Goal: Information Seeking & Learning: Learn about a topic

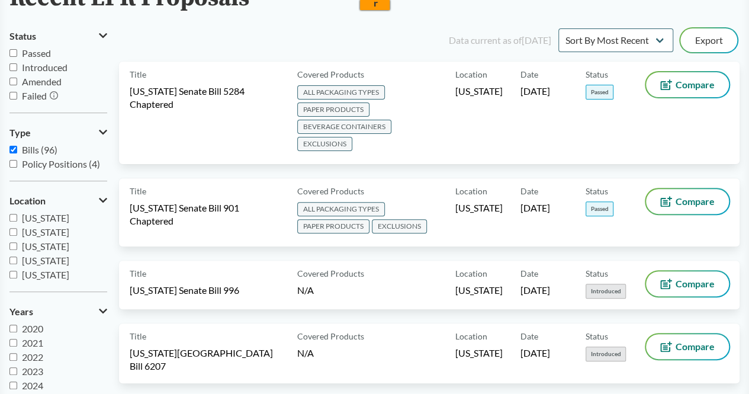
scroll to position [111, 0]
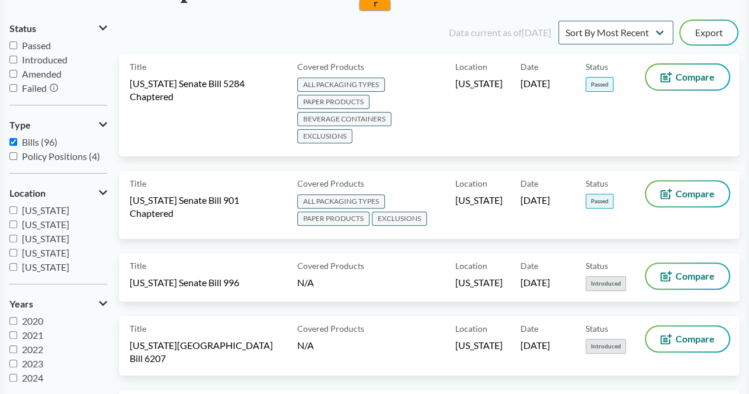
click at [12, 44] on input "Passed" at bounding box center [13, 45] width 8 height 8
checkbox input "true"
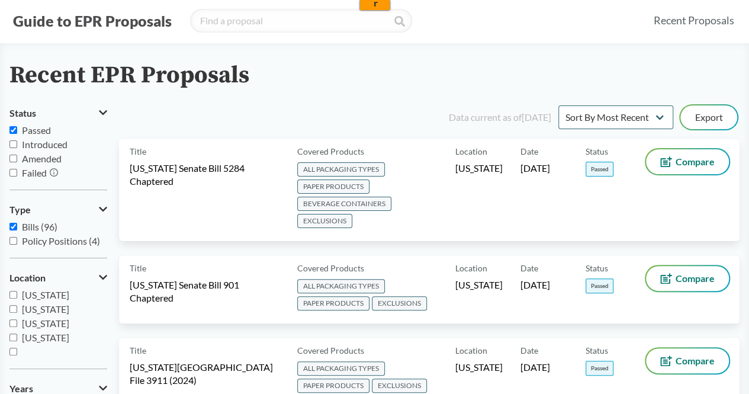
scroll to position [0, 0]
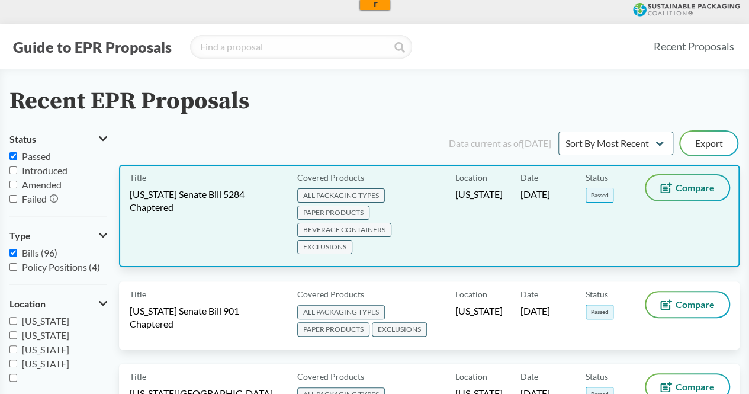
click at [686, 187] on span "Compare" at bounding box center [694, 187] width 39 height 9
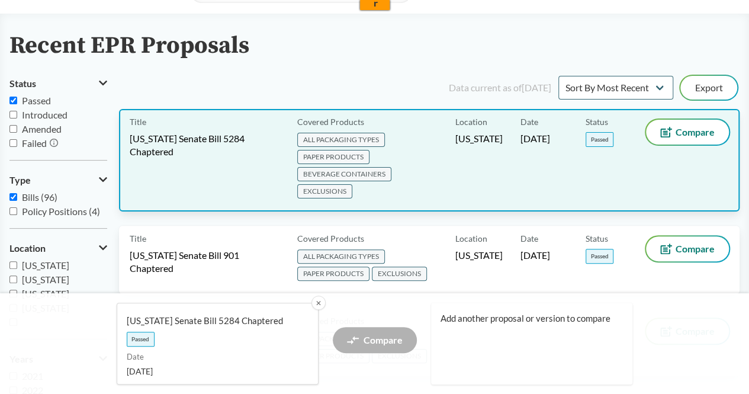
scroll to position [70, 0]
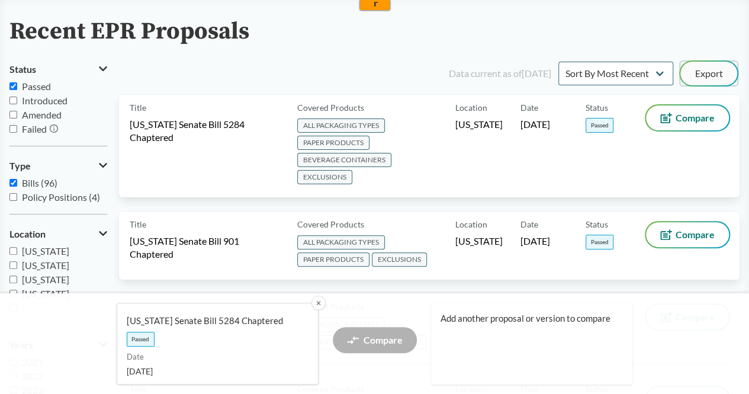
click at [715, 73] on button "Export" at bounding box center [708, 74] width 57 height 24
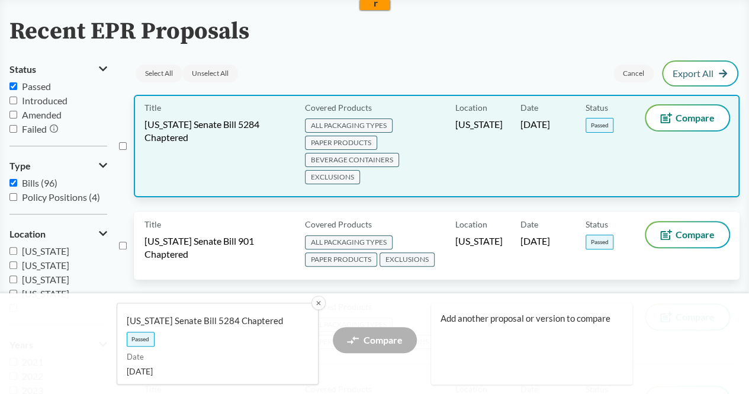
click at [211, 123] on span "[US_STATE] Senate Bill 5284 Chaptered" at bounding box center [217, 131] width 146 height 26
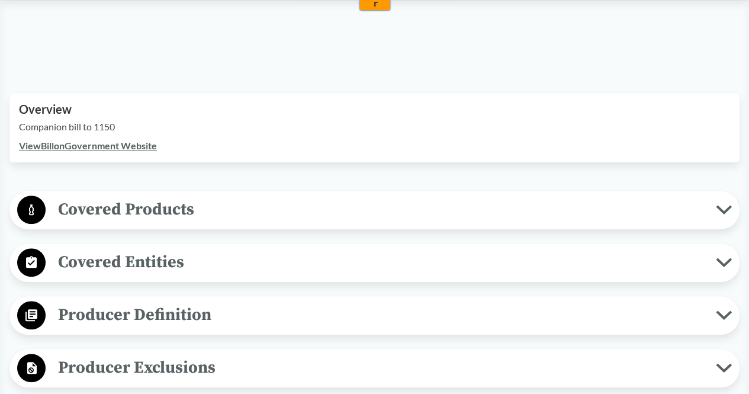
scroll to position [340, 0]
click at [181, 199] on span "Covered Products" at bounding box center [381, 208] width 670 height 27
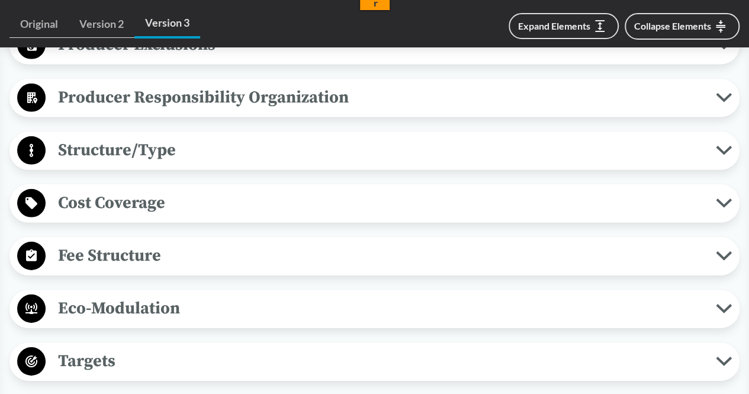
scroll to position [1704, 0]
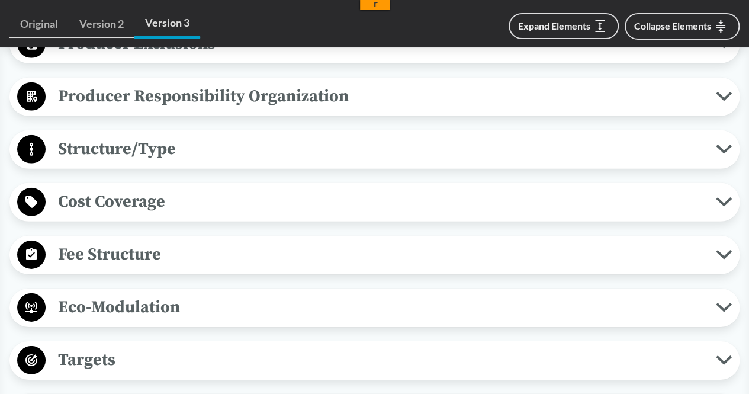
click at [171, 162] on span "Structure/Type" at bounding box center [381, 149] width 670 height 27
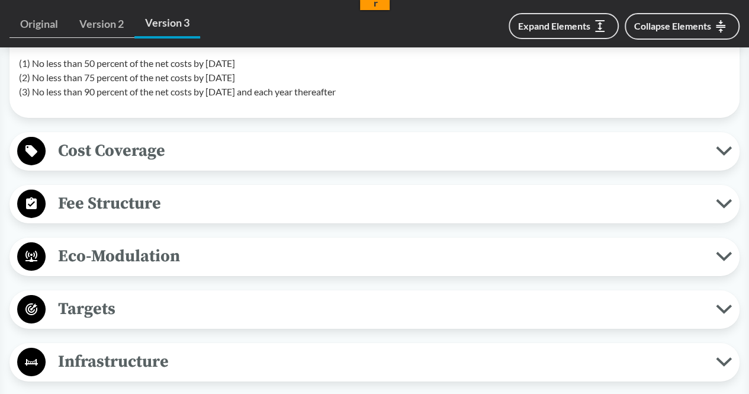
scroll to position [1874, 0]
click at [171, 163] on span "Cost Coverage" at bounding box center [381, 150] width 670 height 27
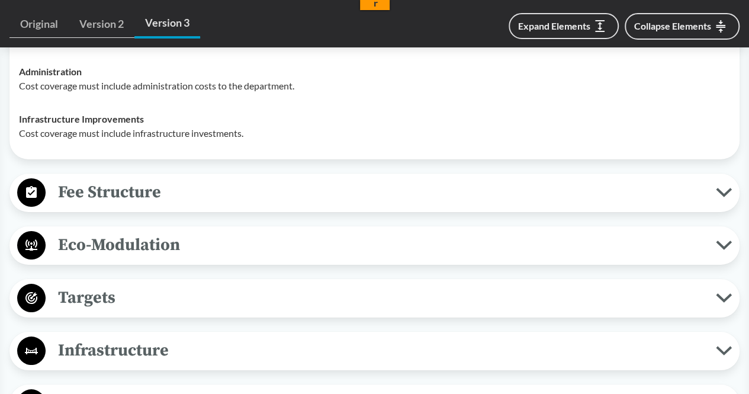
scroll to position [2094, 0]
click at [155, 205] on span "Fee Structure" at bounding box center [381, 191] width 670 height 27
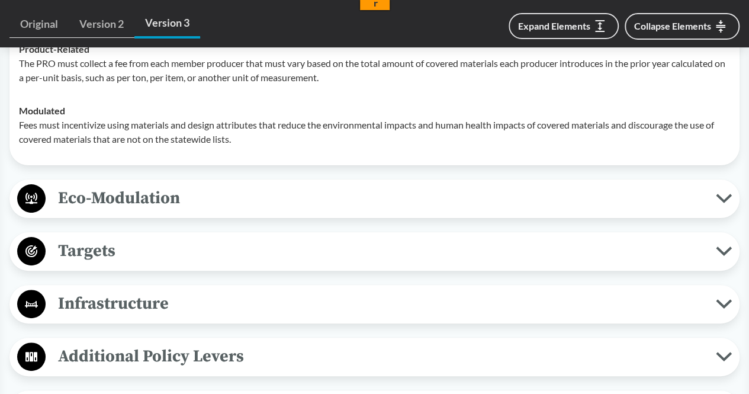
scroll to position [2270, 0]
click at [146, 211] on span "Eco-Modulation" at bounding box center [381, 197] width 670 height 27
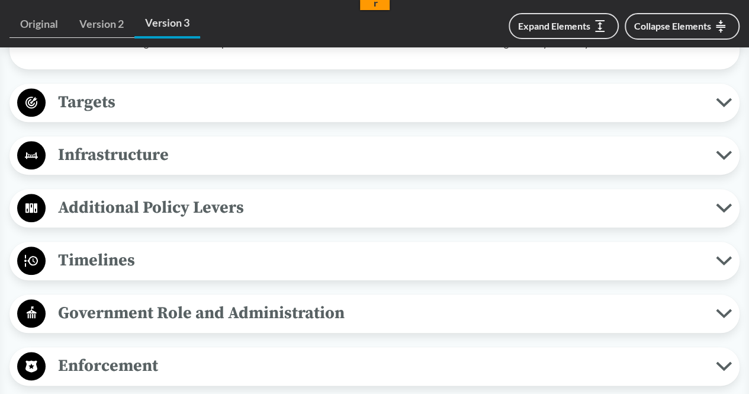
scroll to position [2736, 0]
click at [137, 115] on span "Targets" at bounding box center [381, 101] width 670 height 27
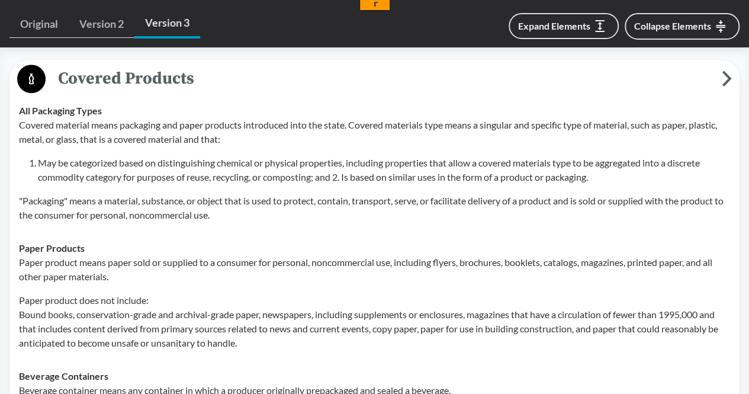
scroll to position [357, 0]
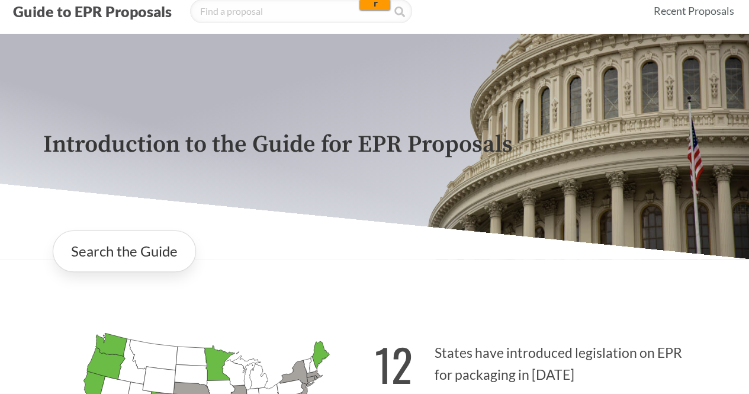
scroll to position [260, 0]
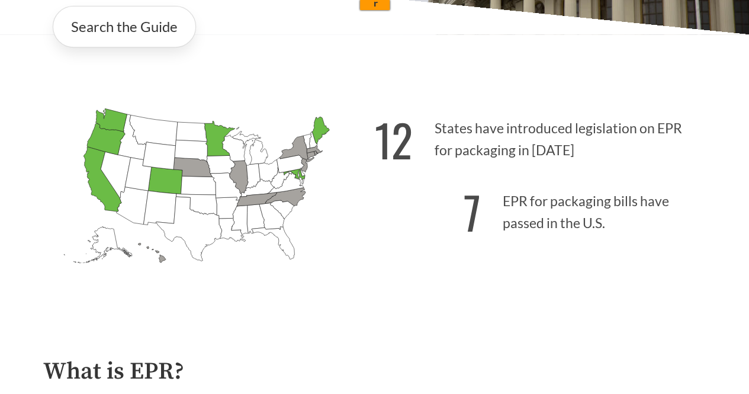
click at [129, 198] on icon "Arizona Introduced:" at bounding box center [132, 205] width 32 height 37
drag, startPoint x: 162, startPoint y: 189, endPoint x: 144, endPoint y: 189, distance: 17.8
click at [144, 189] on icon "Utah Introduced:" at bounding box center [138, 173] width 27 height 33
drag, startPoint x: 144, startPoint y: 189, endPoint x: 109, endPoint y: 150, distance: 52.8
click at [109, 150] on icon "Oregon Passed: 1" at bounding box center [106, 138] width 38 height 31
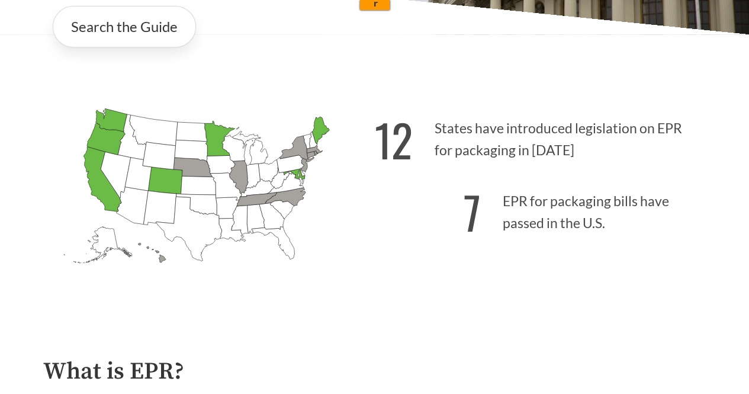
drag, startPoint x: 109, startPoint y: 150, endPoint x: 325, endPoint y: 156, distance: 216.2
click at [325, 156] on icon "Alabama Introduced: Alaska Introduced: Arizona Introduced: Arkansas Introduced:…" at bounding box center [209, 202] width 332 height 207
click at [305, 153] on icon "New York Introduced: 3" at bounding box center [296, 149] width 34 height 27
drag, startPoint x: 305, startPoint y: 153, endPoint x: 236, endPoint y: 318, distance: 179.1
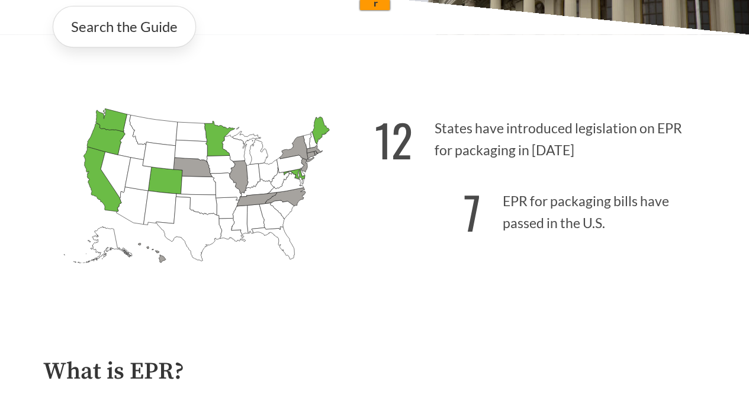
click at [174, 76] on div "Alabama Introduced: Alaska Introduced: Arizona Introduced: Arkansas Introduced:…" at bounding box center [375, 190] width 682 height 239
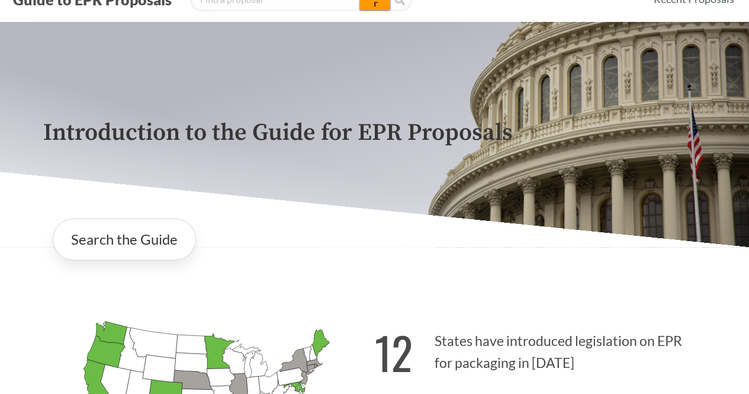
scroll to position [0, 0]
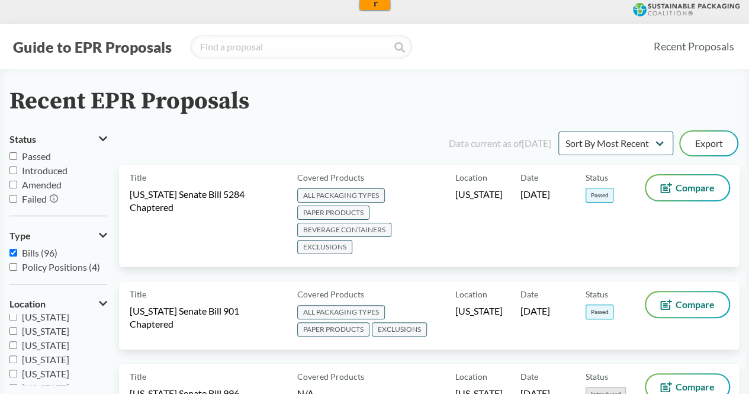
scroll to position [162, 0]
click at [12, 369] on input "[US_STATE]" at bounding box center [13, 372] width 8 height 8
checkbox input "true"
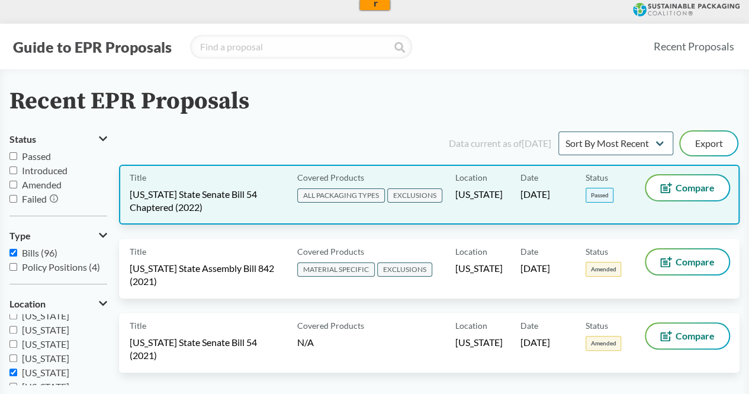
click at [217, 181] on div "Title [US_STATE] State Senate Bill 54 Chaptered (2022)" at bounding box center [211, 194] width 163 height 38
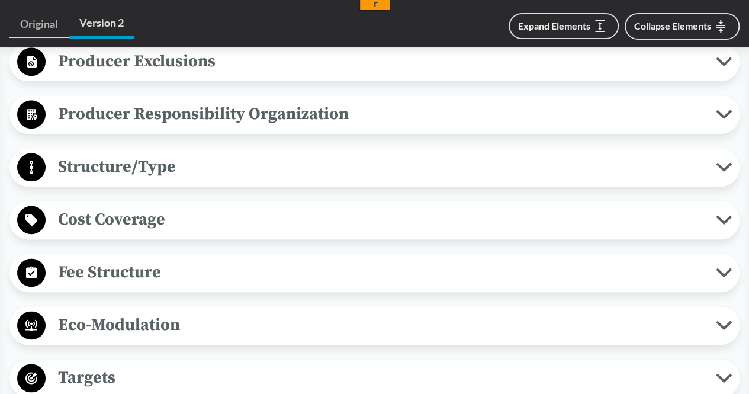
scroll to position [643, 0]
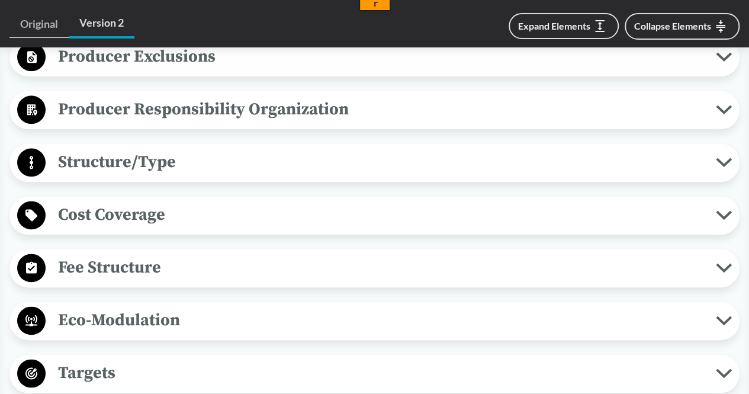
click at [187, 166] on span "Structure/Type" at bounding box center [381, 162] width 670 height 27
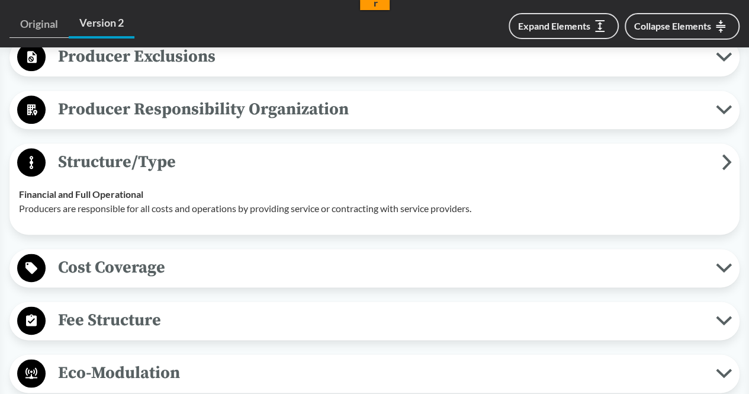
click at [170, 255] on span "Cost Coverage" at bounding box center [381, 267] width 670 height 27
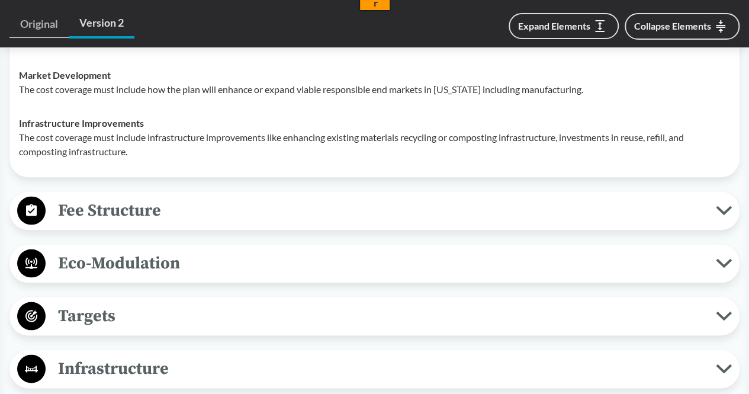
scroll to position [1025, 0]
click at [148, 262] on span "Eco-Modulation" at bounding box center [381, 262] width 670 height 27
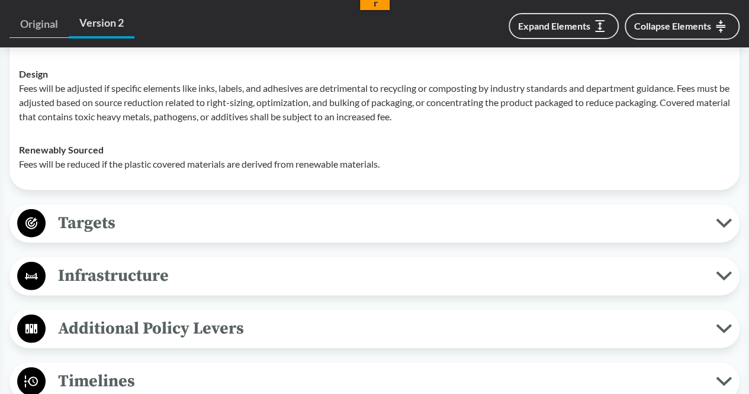
scroll to position [1340, 0]
click at [136, 223] on span "Targets" at bounding box center [381, 222] width 670 height 27
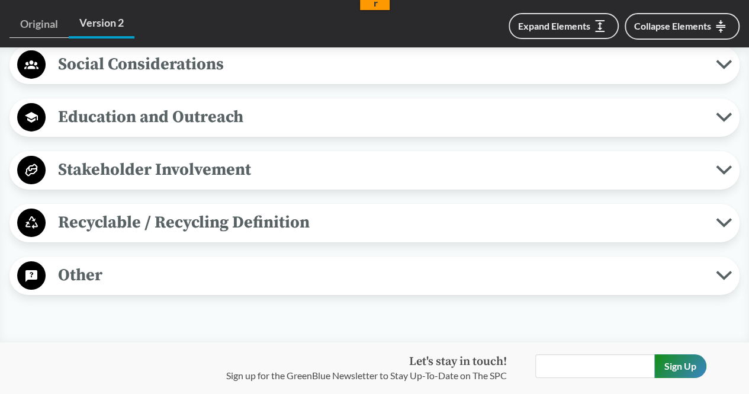
scroll to position [1999, 0]
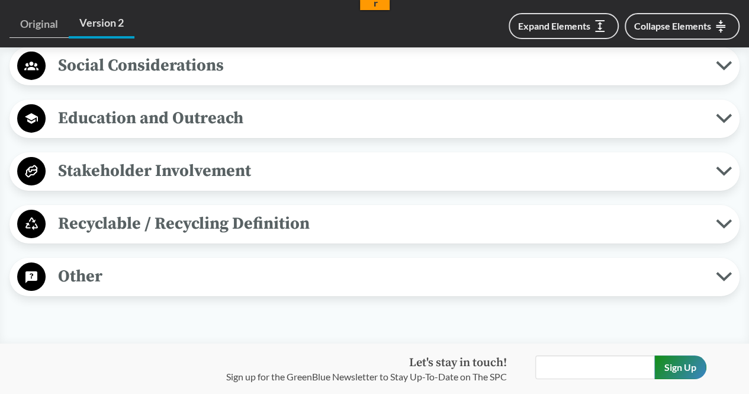
click at [136, 223] on span "Recyclable / Recycling Definition" at bounding box center [381, 223] width 670 height 27
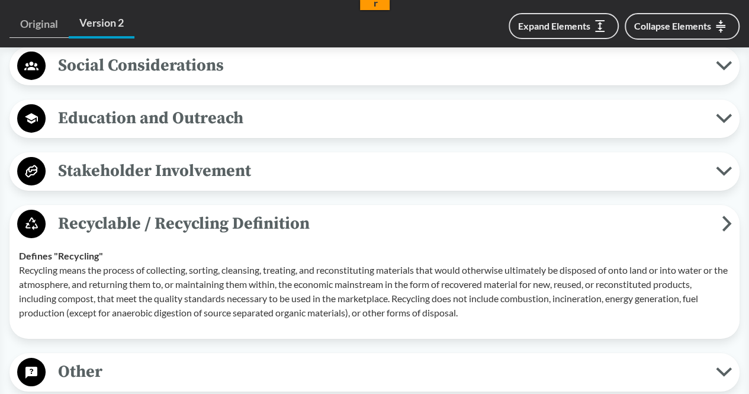
click at [162, 57] on span "Social Considerations" at bounding box center [381, 65] width 670 height 27
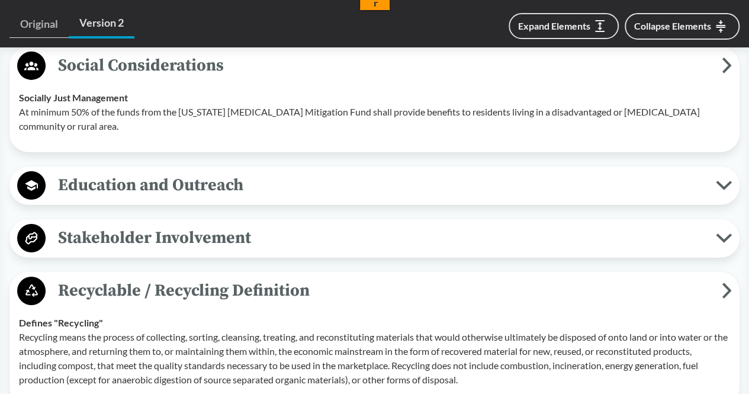
click at [132, 176] on span "Education and Outreach" at bounding box center [381, 185] width 670 height 27
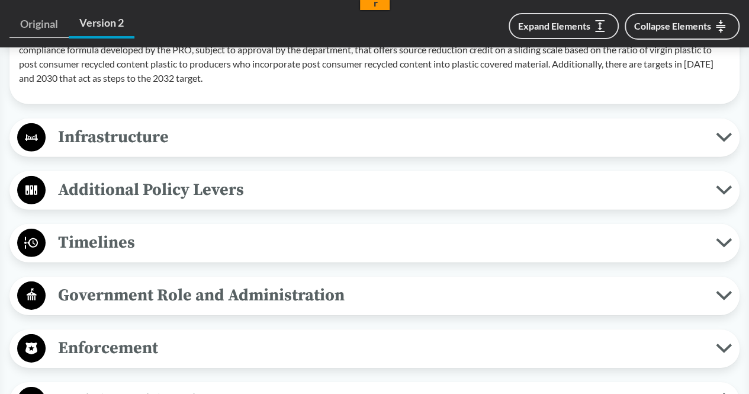
scroll to position [1576, 0]
